Goal: Information Seeking & Learning: Find specific fact

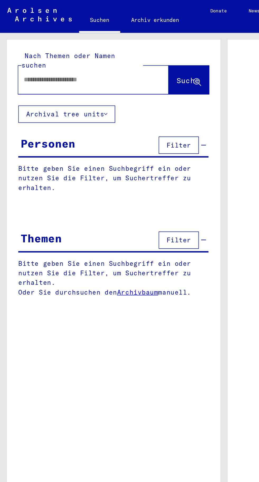
scroll to position [0, 0]
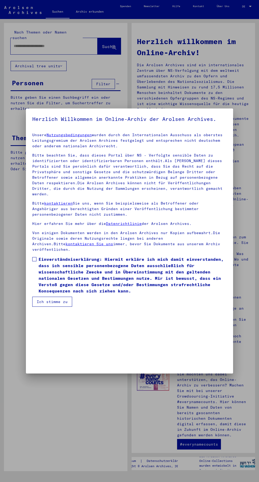
scroll to position [111, 0]
click at [34, 261] on span at bounding box center [34, 259] width 4 height 4
click at [60, 307] on button "Ich stimme zu" at bounding box center [52, 302] width 40 height 10
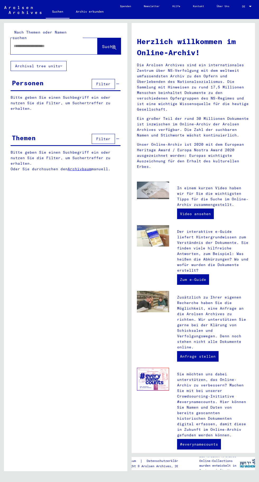
click at [61, 43] on input "text" at bounding box center [48, 46] width 68 height 6
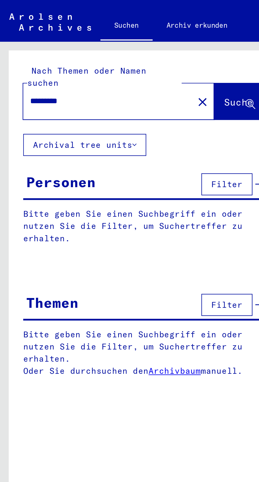
click at [61, 43] on input "*********" at bounding box center [48, 46] width 68 height 6
click at [59, 43] on input "**********" at bounding box center [48, 46] width 68 height 6
click at [102, 44] on span "Suche" at bounding box center [108, 46] width 13 height 5
click at [59, 43] on input "**********" at bounding box center [48, 46] width 68 height 6
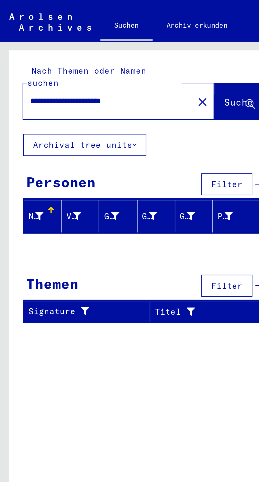
type input "**********"
click at [102, 44] on span "Suche" at bounding box center [108, 46] width 13 height 5
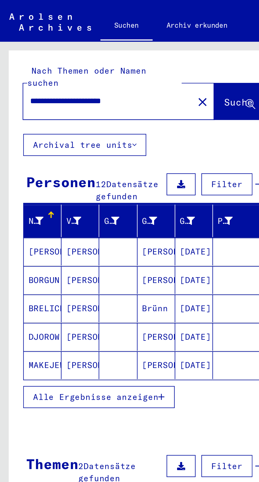
scroll to position [1, 0]
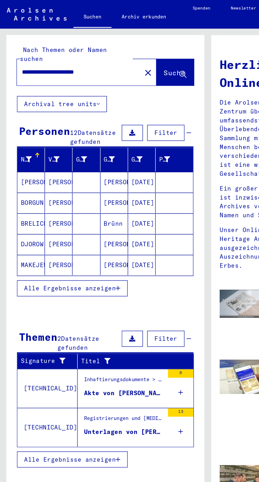
click at [72, 179] on icon "button" at bounding box center [73, 181] width 3 height 4
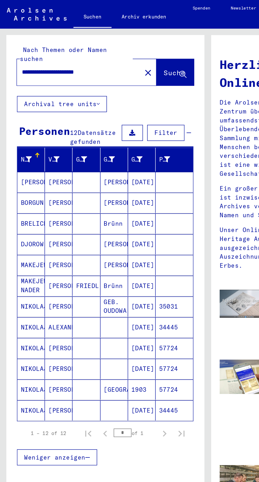
click at [104, 186] on mat-cell "35031" at bounding box center [108, 192] width 23 height 13
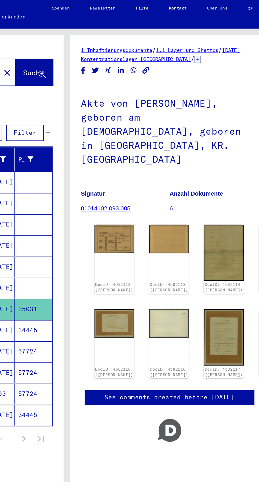
click at [158, 141] on img at bounding box center [159, 149] width 25 height 17
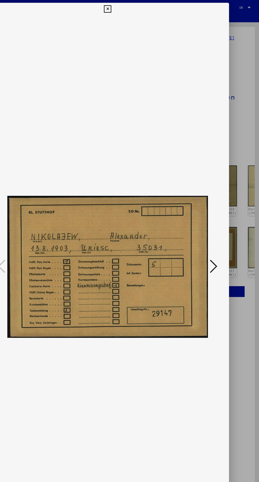
click at [214, 215] on img at bounding box center [129, 228] width 171 height 430
click at [224, 230] on button at bounding box center [220, 227] width 10 height 15
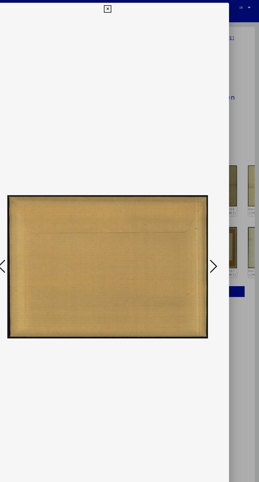
click at [218, 228] on icon at bounding box center [220, 227] width 6 height 13
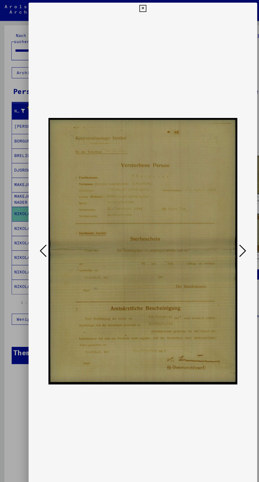
click at [221, 226] on icon at bounding box center [220, 227] width 6 height 13
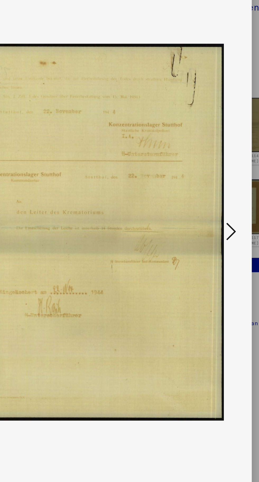
click at [221, 231] on icon at bounding box center [220, 227] width 6 height 13
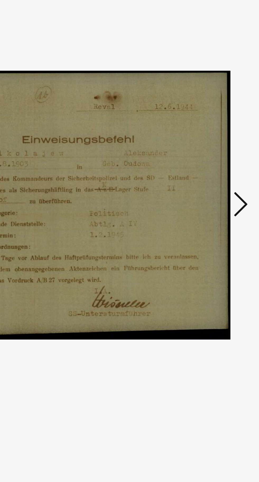
click at [214, 226] on img at bounding box center [129, 228] width 171 height 430
click at [219, 227] on icon at bounding box center [220, 227] width 6 height 13
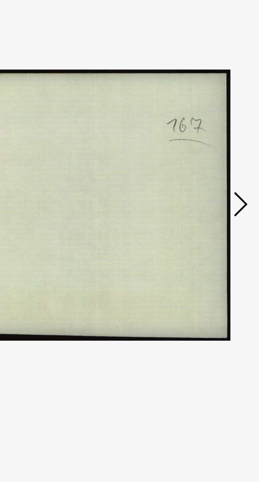
click at [218, 225] on icon at bounding box center [220, 227] width 6 height 13
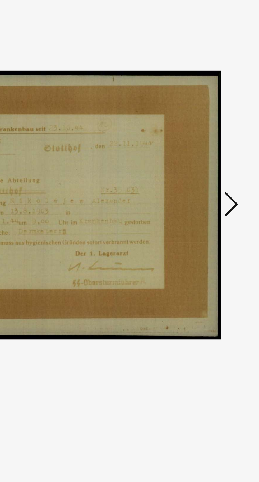
click at [221, 230] on icon at bounding box center [220, 227] width 6 height 13
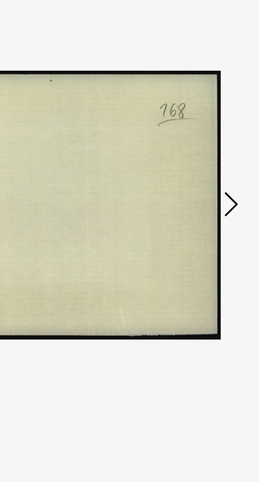
click at [217, 229] on icon at bounding box center [220, 227] width 6 height 13
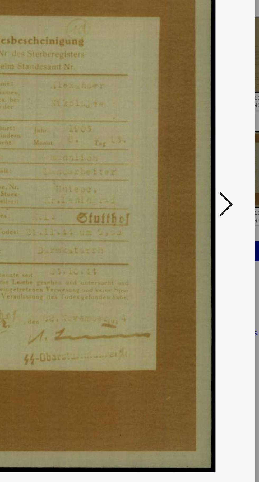
click at [218, 233] on icon at bounding box center [220, 227] width 6 height 13
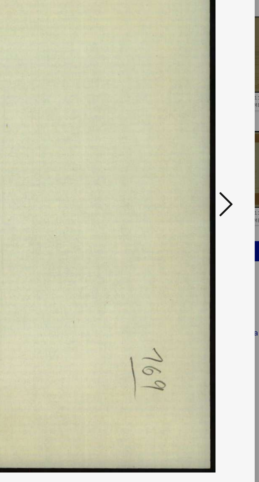
click at [222, 230] on icon at bounding box center [220, 227] width 6 height 13
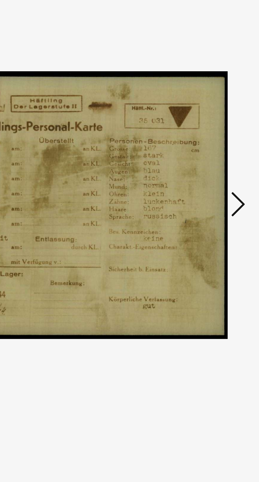
click at [217, 227] on icon at bounding box center [220, 227] width 6 height 13
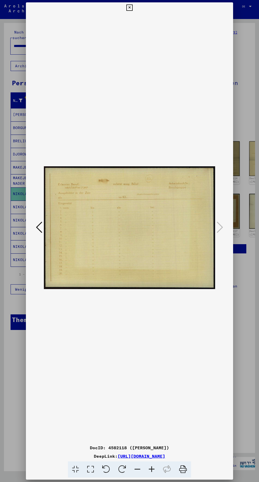
click at [127, 7] on icon at bounding box center [129, 7] width 6 height 6
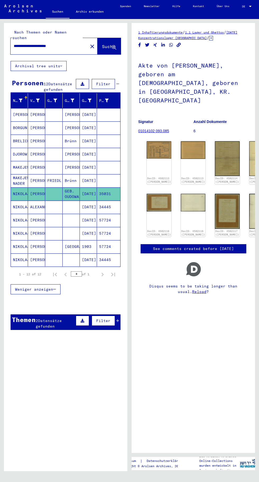
click at [104, 240] on mat-cell "57724" at bounding box center [108, 246] width 23 height 13
